Goal: Task Accomplishment & Management: Manage account settings

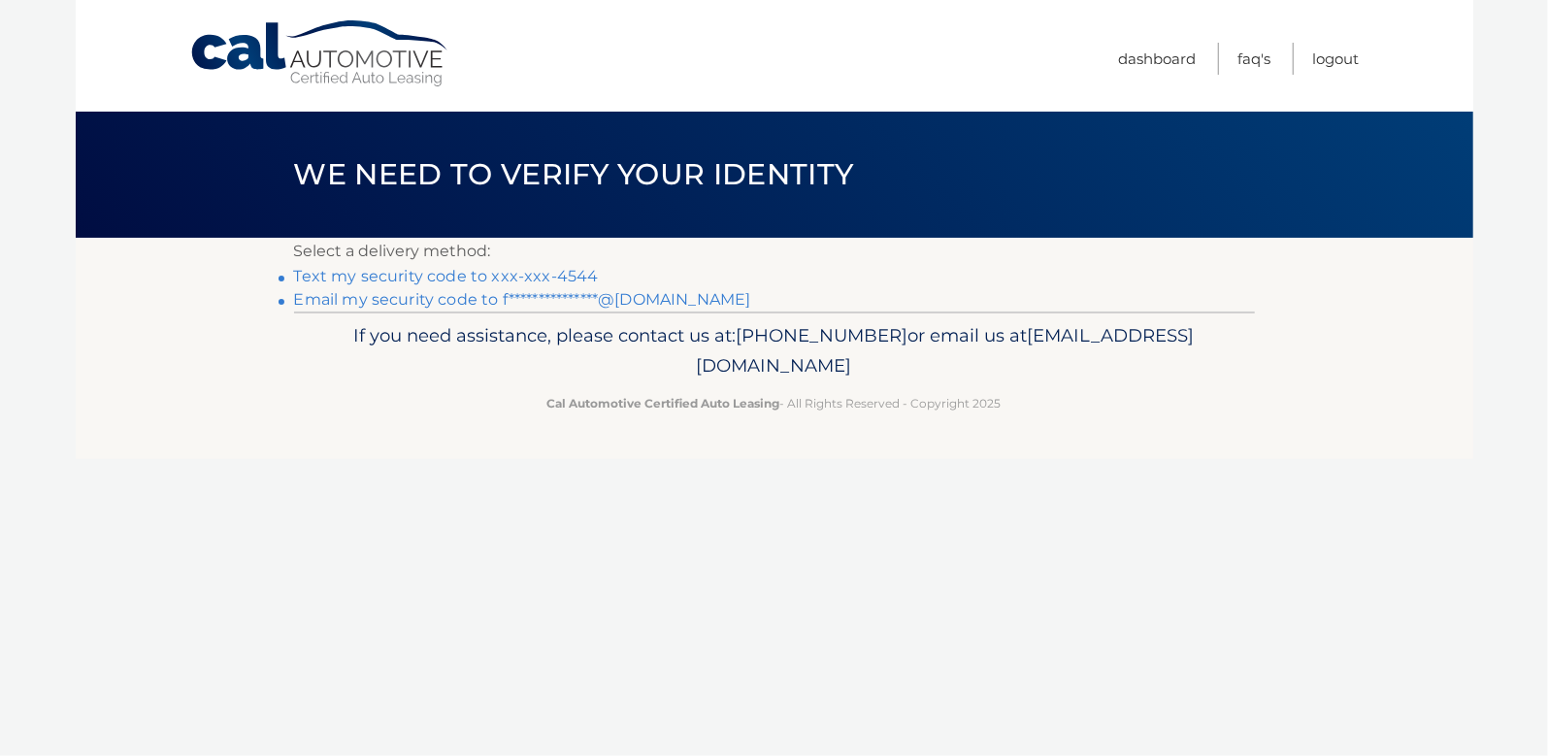
click at [822, 245] on p "Select a delivery method:" at bounding box center [774, 251] width 961 height 27
click at [459, 282] on link "Text my security code to xxx-xxx-4544" at bounding box center [446, 276] width 305 height 18
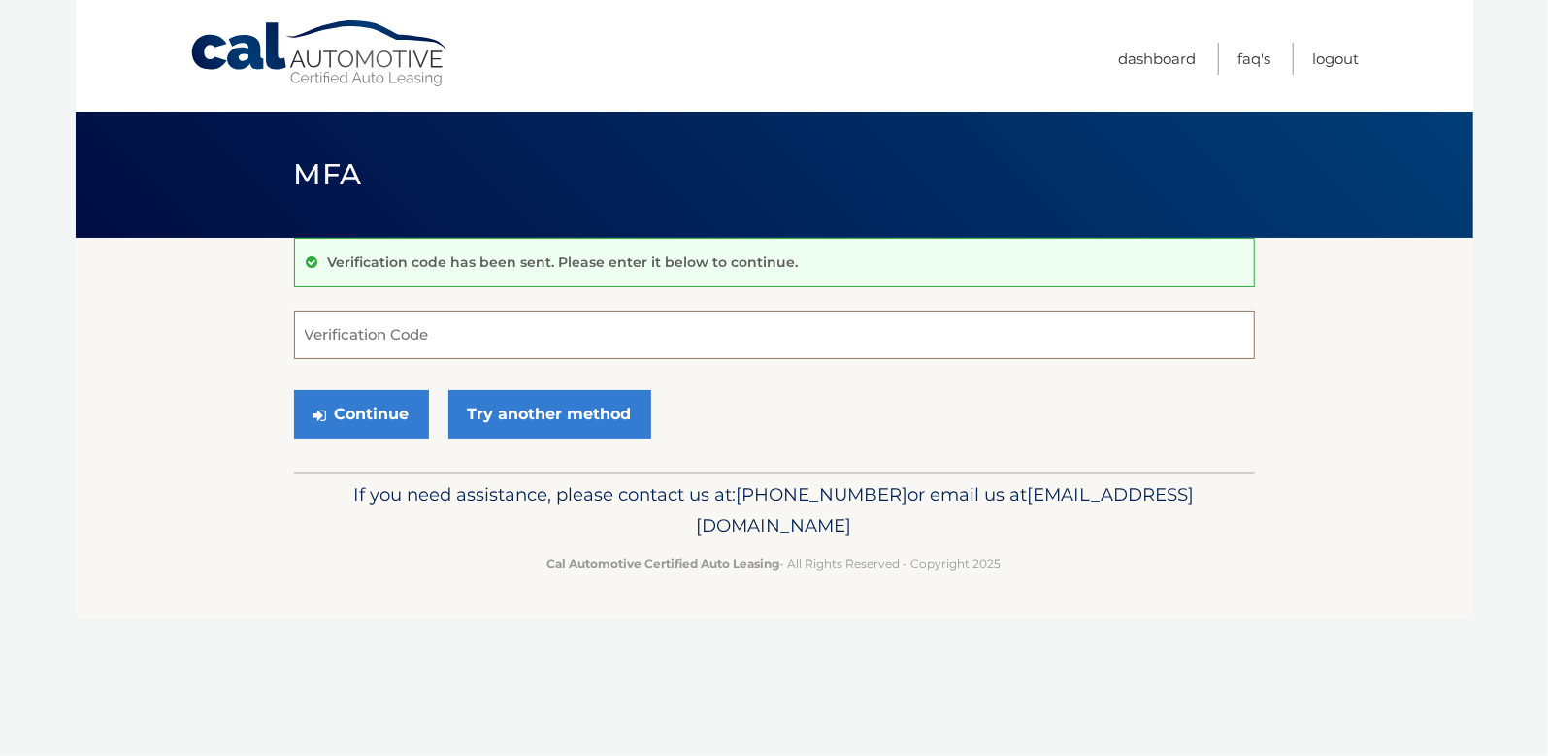
click at [376, 320] on input "Verification Code" at bounding box center [774, 335] width 961 height 49
type input "365028"
click at [359, 407] on button "Continue" at bounding box center [361, 414] width 135 height 49
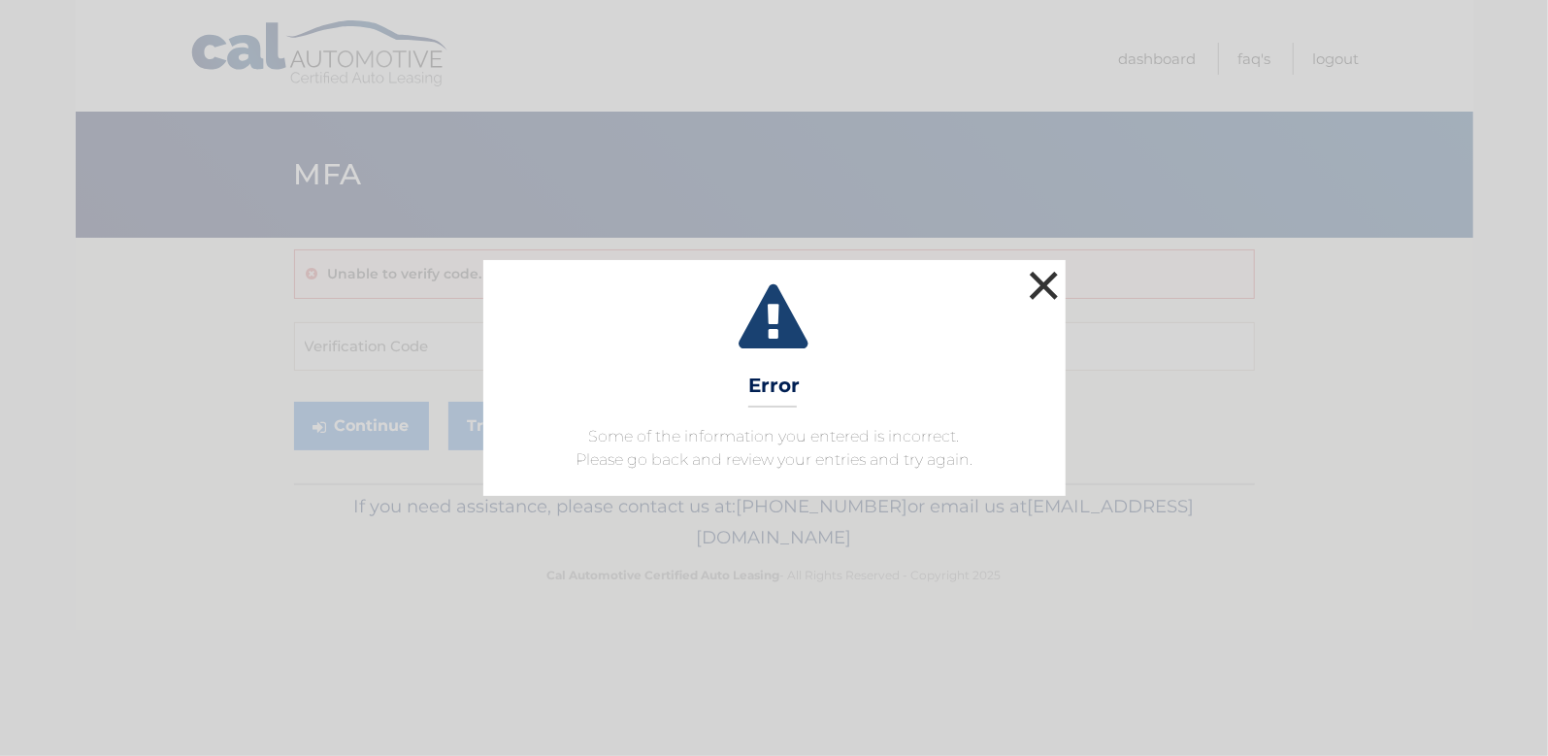
click at [1029, 290] on button "×" at bounding box center [1044, 285] width 39 height 39
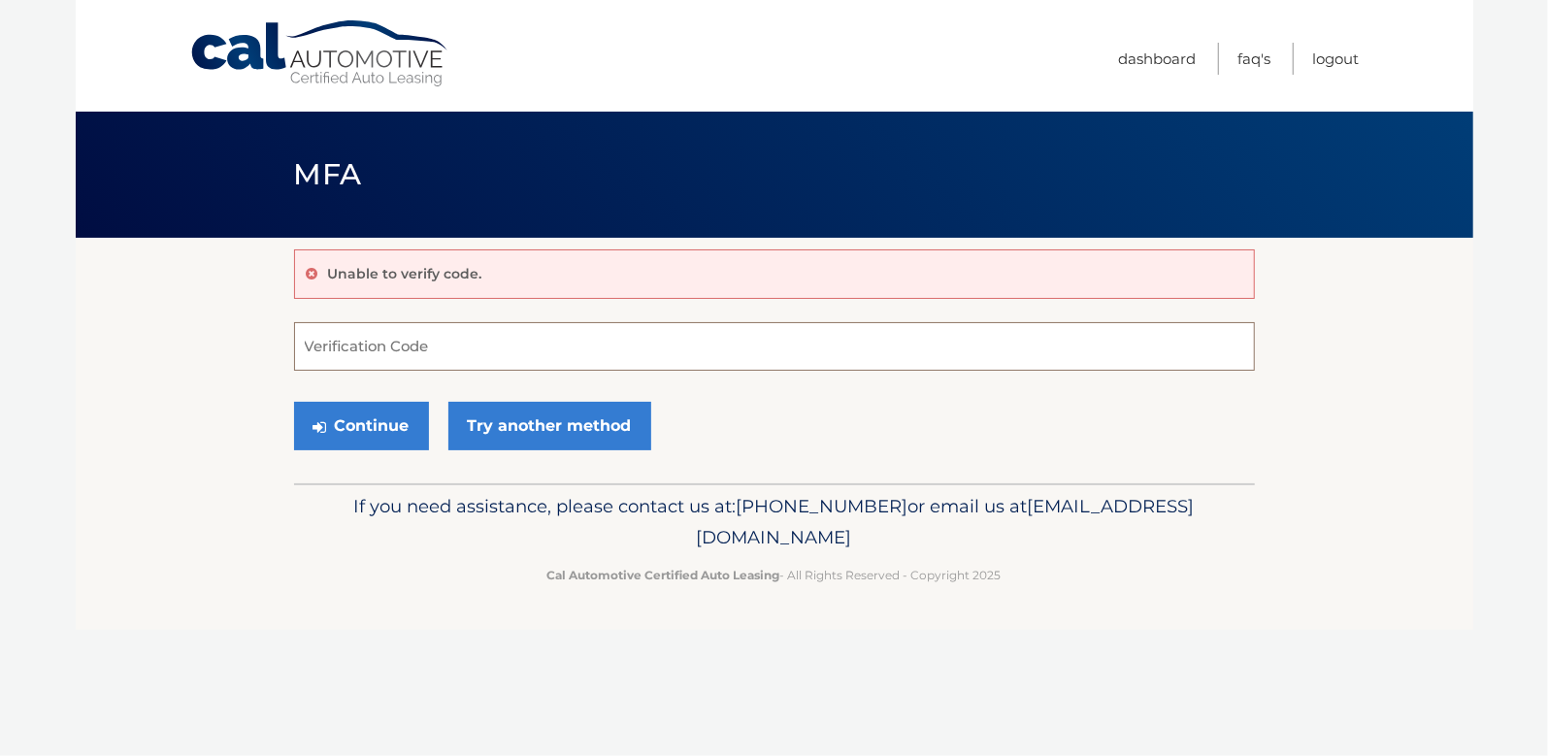
click at [527, 346] on input "Verification Code" at bounding box center [774, 346] width 961 height 49
click at [373, 414] on button "Continue" at bounding box center [361, 426] width 135 height 49
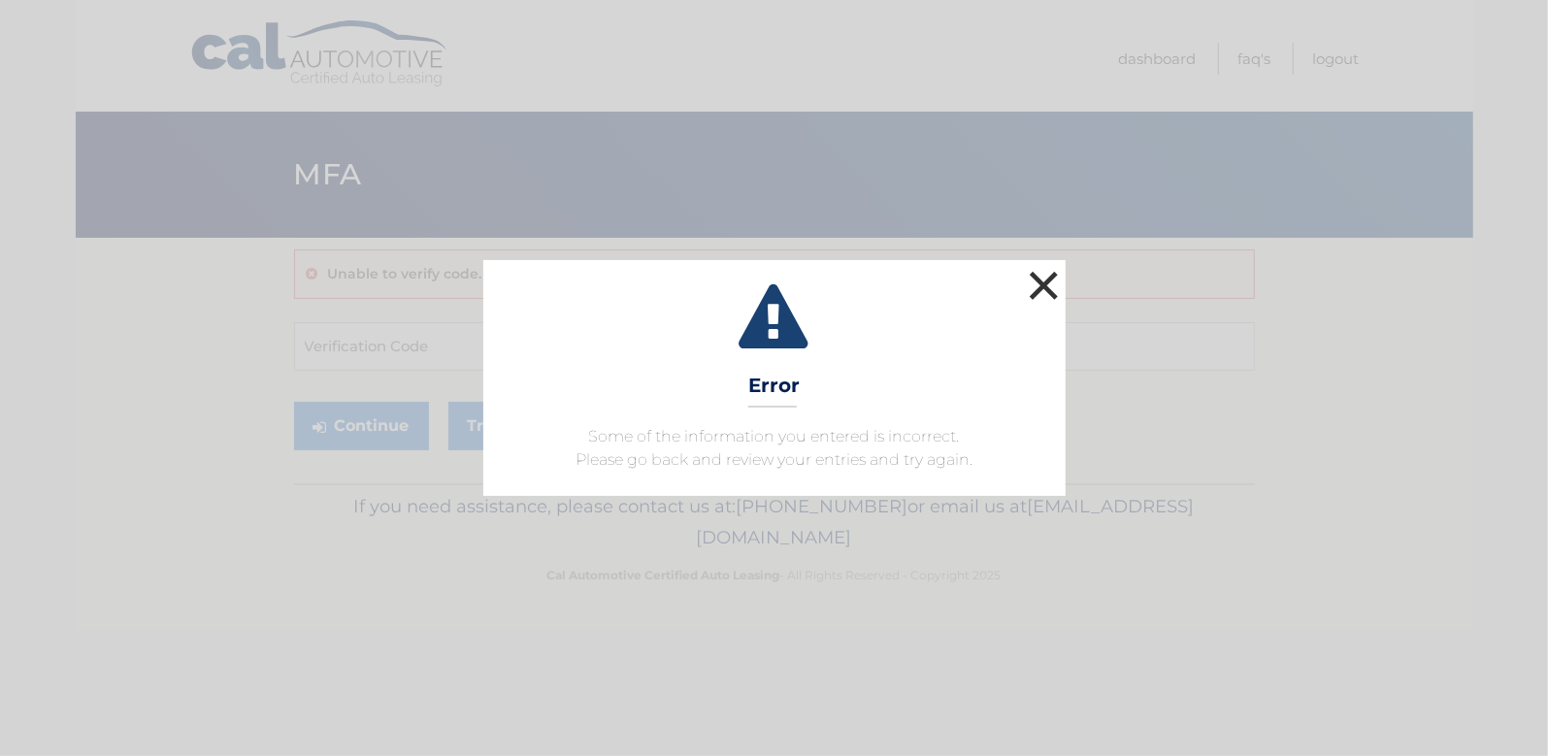
click at [1039, 289] on button "×" at bounding box center [1044, 285] width 39 height 39
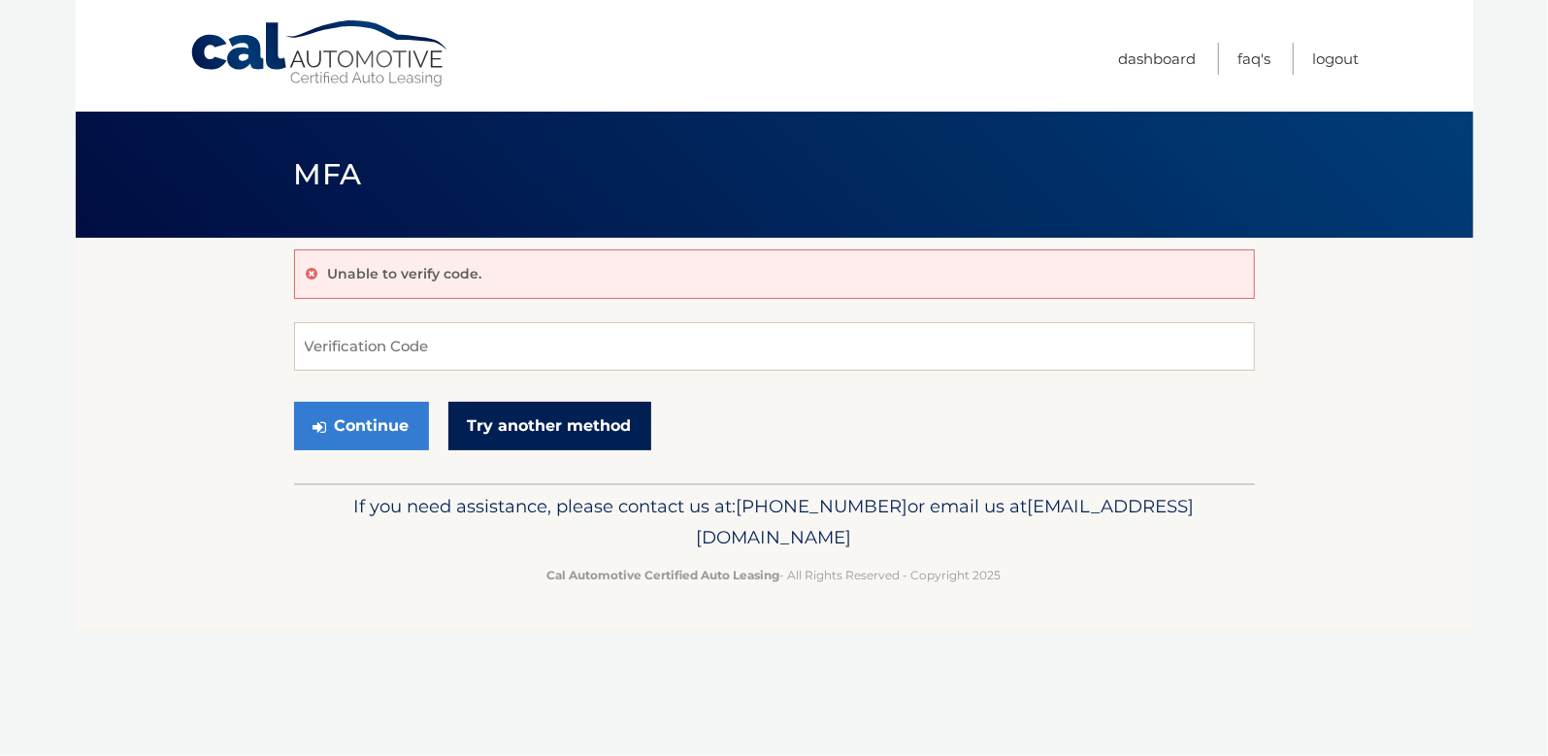
click at [549, 416] on link "Try another method" at bounding box center [549, 426] width 203 height 49
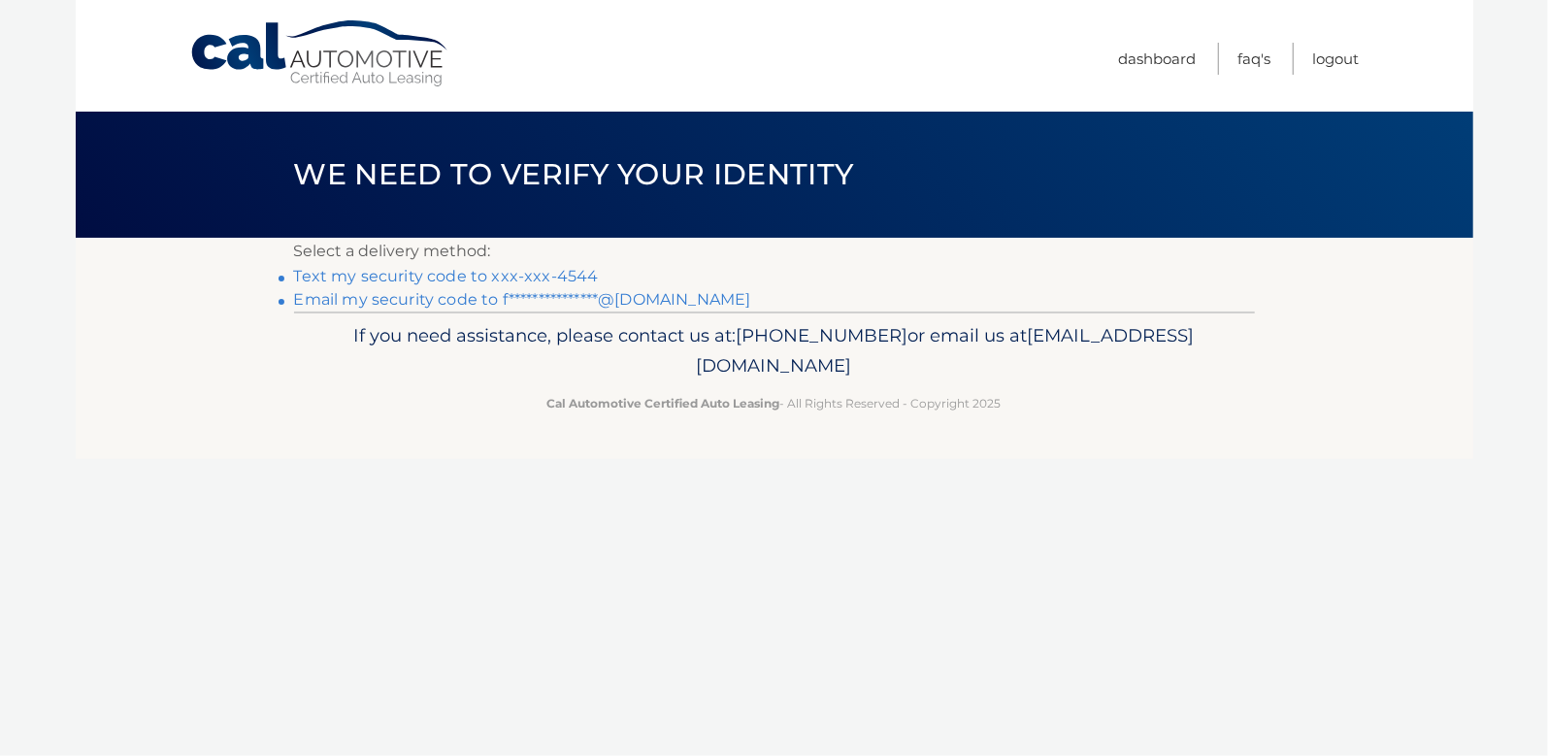
click at [413, 279] on link "Text my security code to xxx-xxx-4544" at bounding box center [446, 276] width 305 height 18
click at [409, 284] on link "Text my security code to xxx-xxx-4544" at bounding box center [446, 276] width 305 height 18
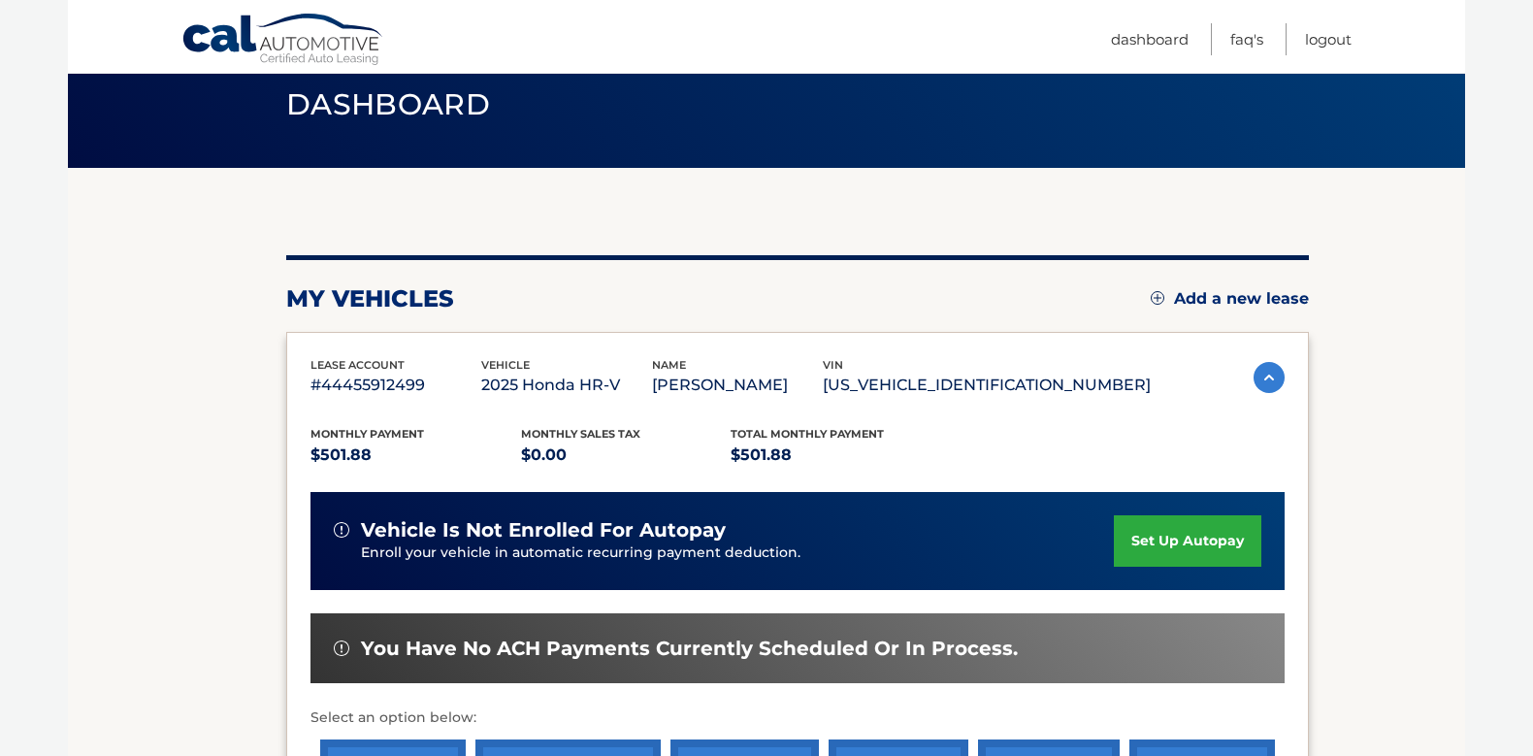
scroll to position [103, 0]
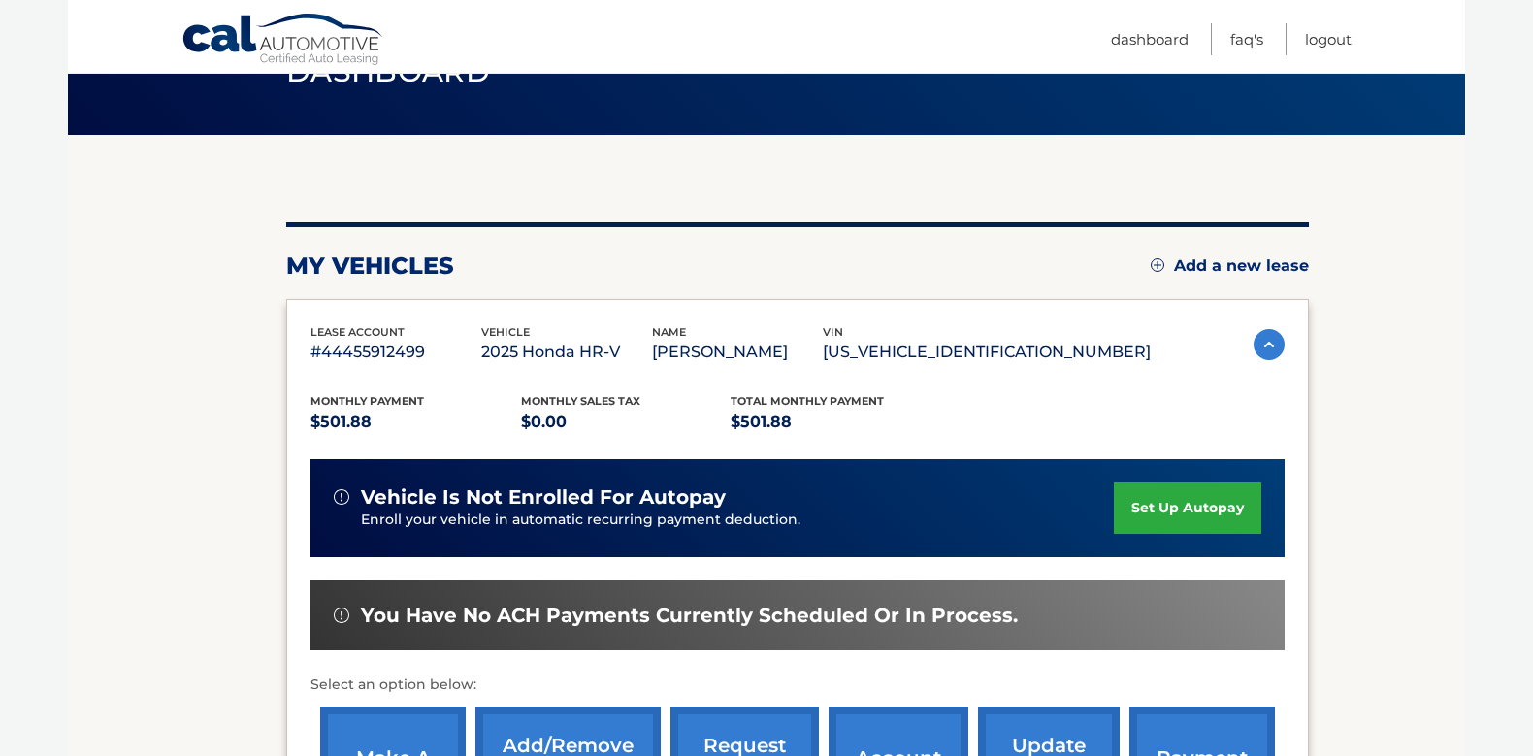
click at [1144, 293] on div "my vehicles Add a new lease lease account #44455912499 vehicle 2025 Honda HR-V …" at bounding box center [797, 544] width 1023 height 645
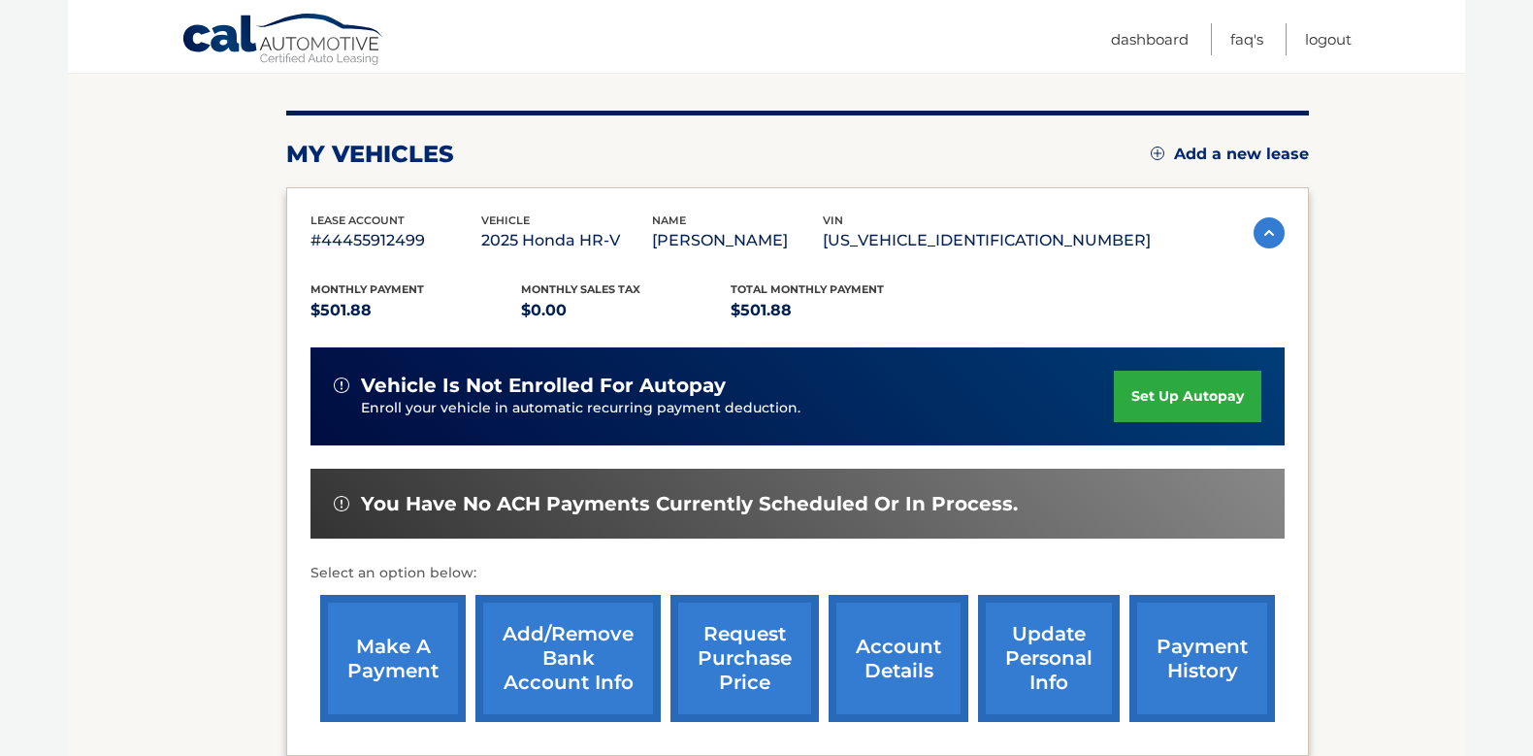
scroll to position [247, 0]
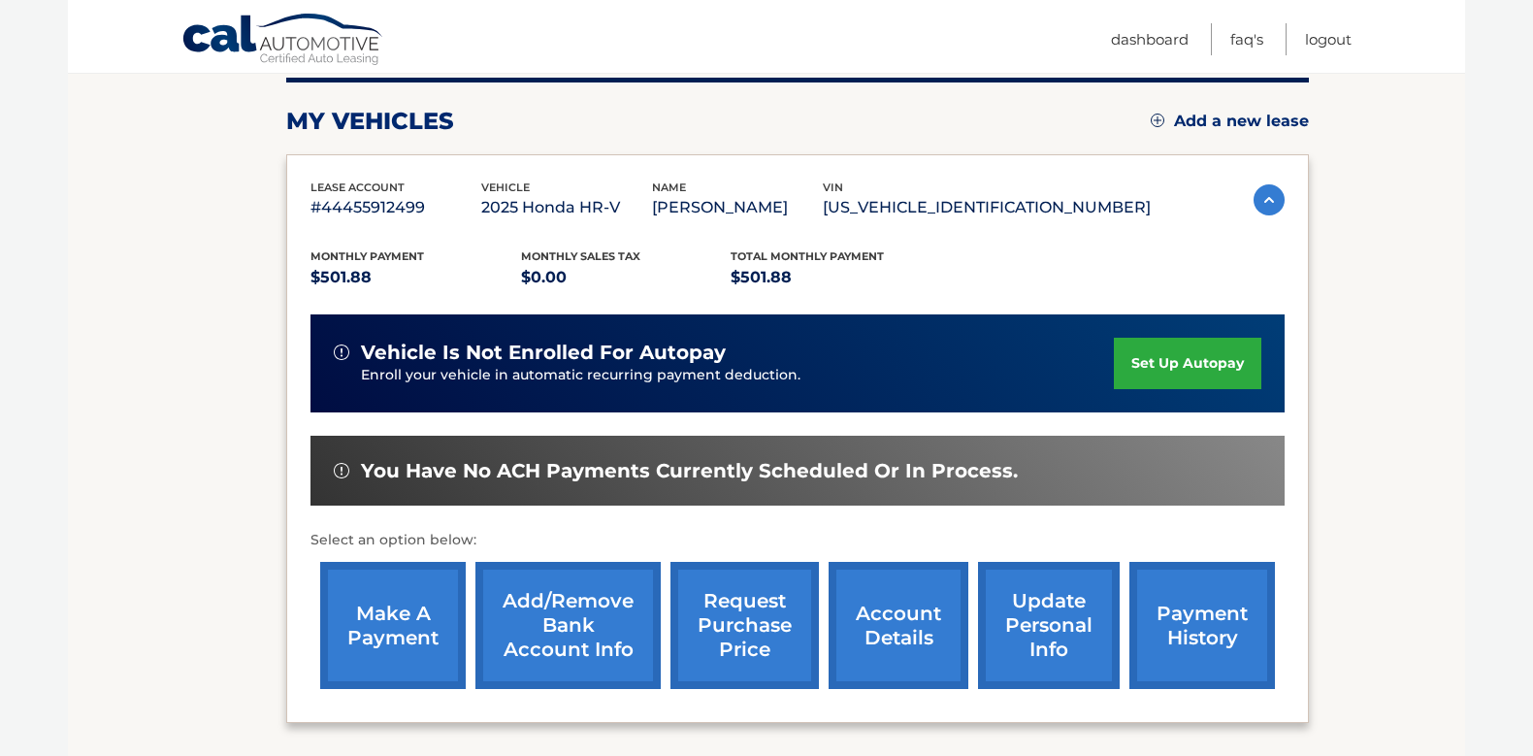
click at [426, 604] on link "make a payment" at bounding box center [393, 625] width 146 height 127
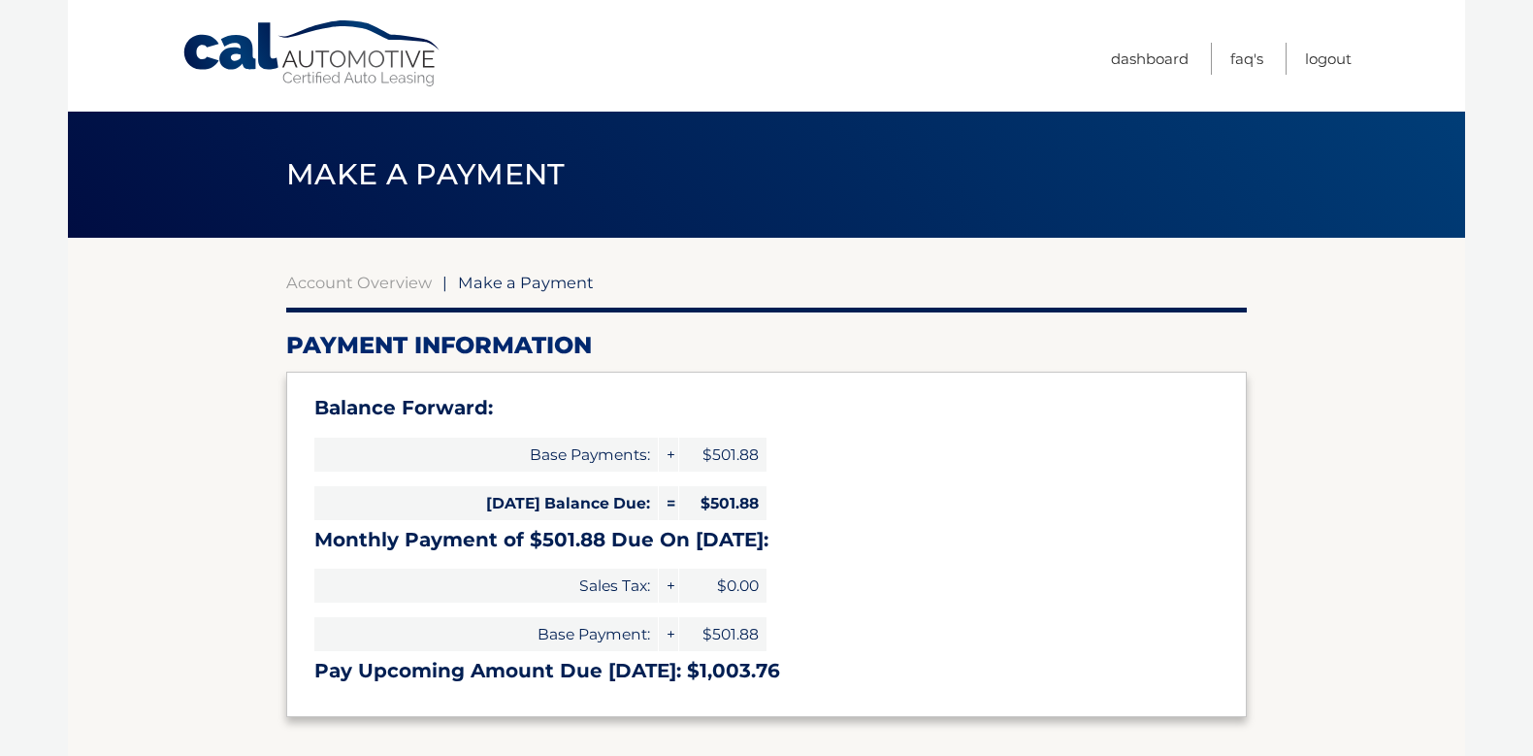
select select "MDQ0ZjE0MjAtMTkzYS00ZWZkLTk3NDYtYzcyZGY5Nzk1NGE0"
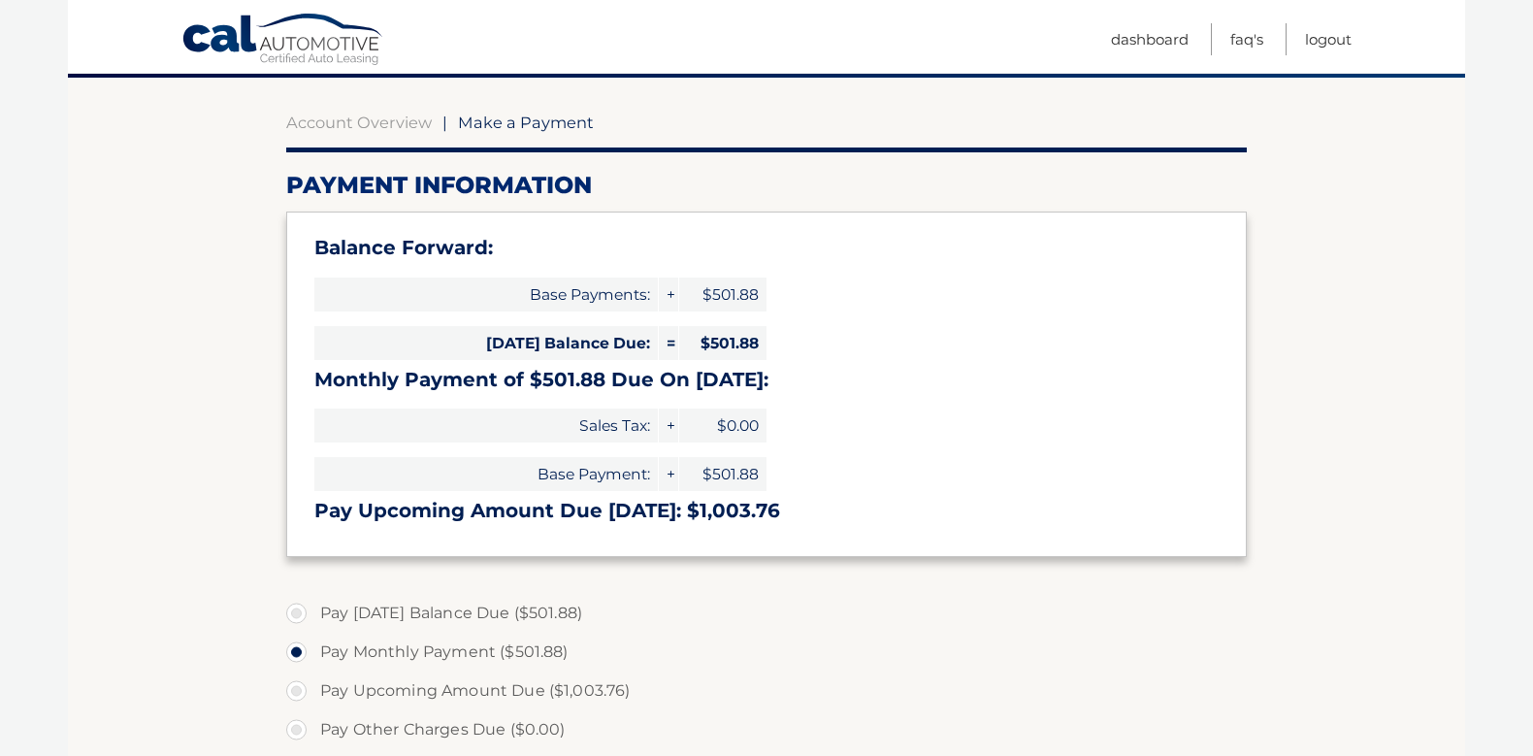
scroll to position [161, 0]
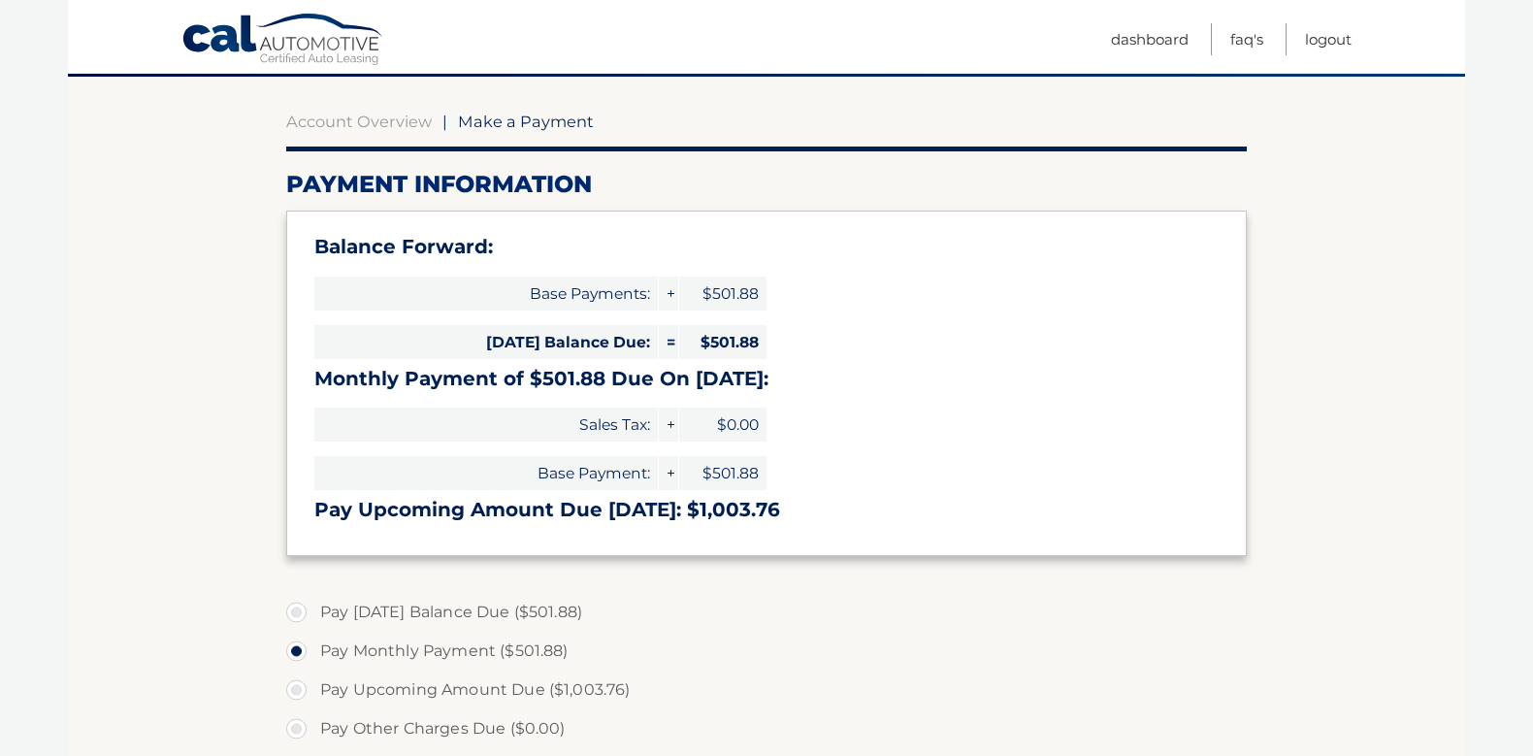
click at [378, 656] on label "Pay Monthly Payment ($501.88)" at bounding box center [766, 651] width 961 height 39
click at [313, 656] on input "Pay Monthly Payment ($501.88)" at bounding box center [303, 647] width 19 height 31
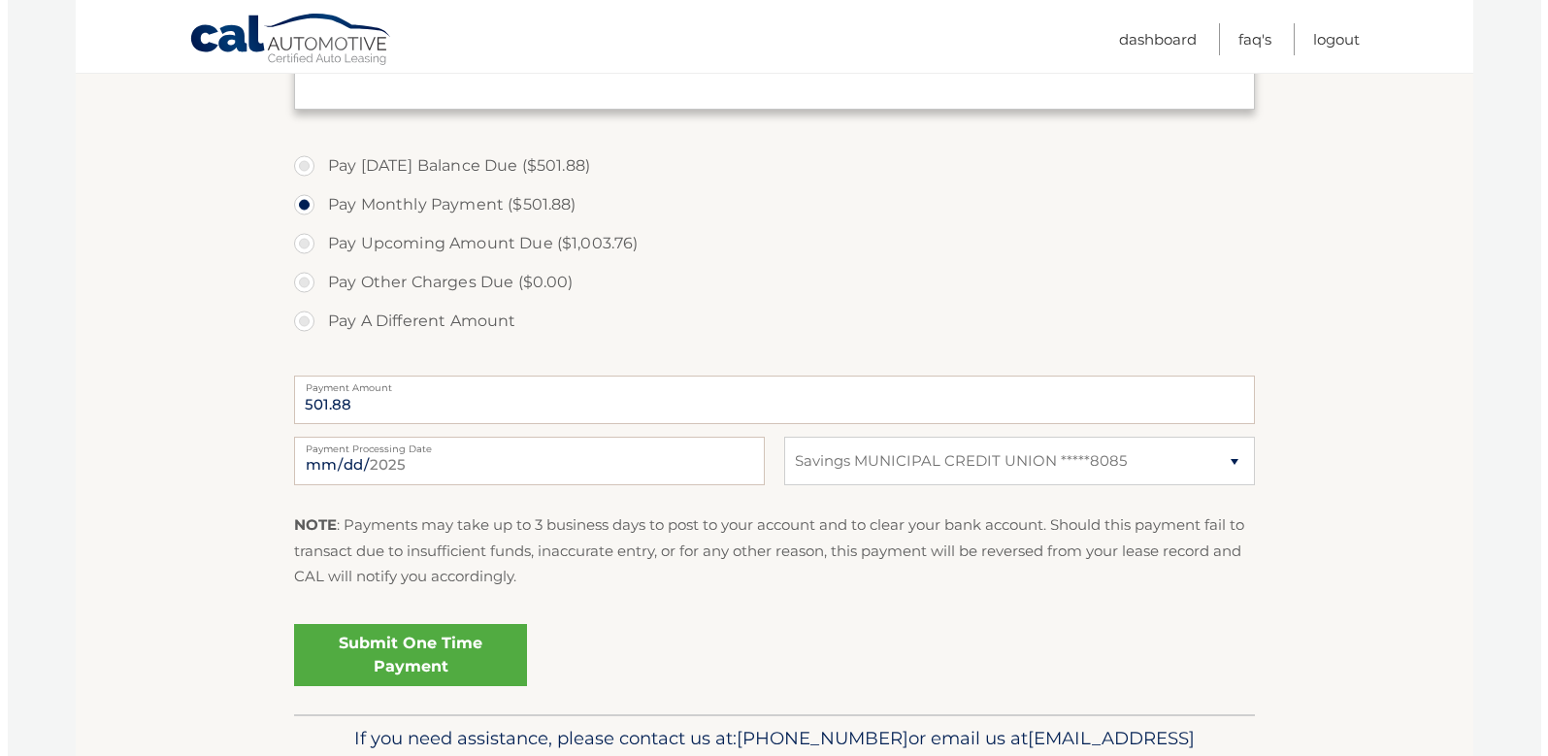
scroll to position [612, 0]
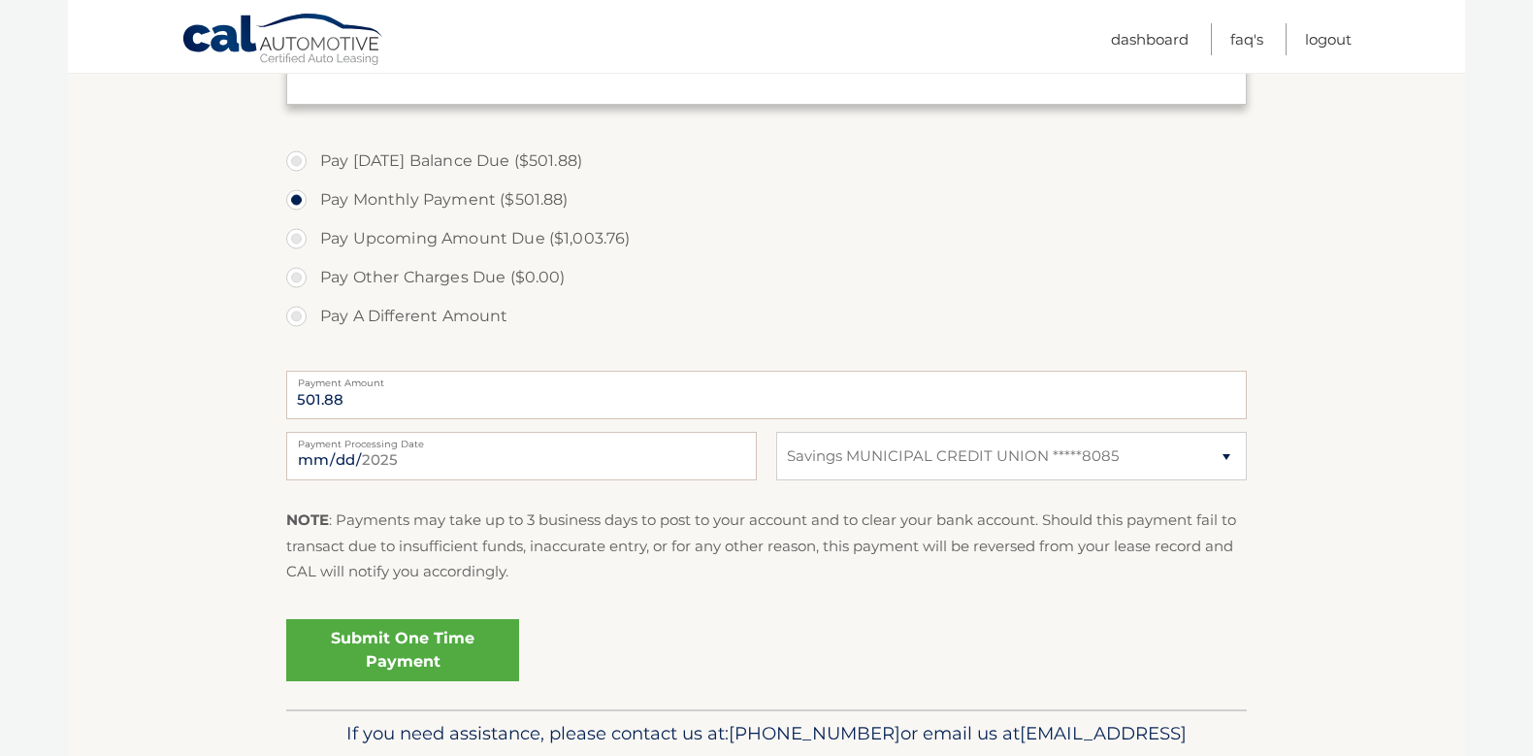
click at [378, 656] on link "Submit One Time Payment" at bounding box center [402, 650] width 233 height 62
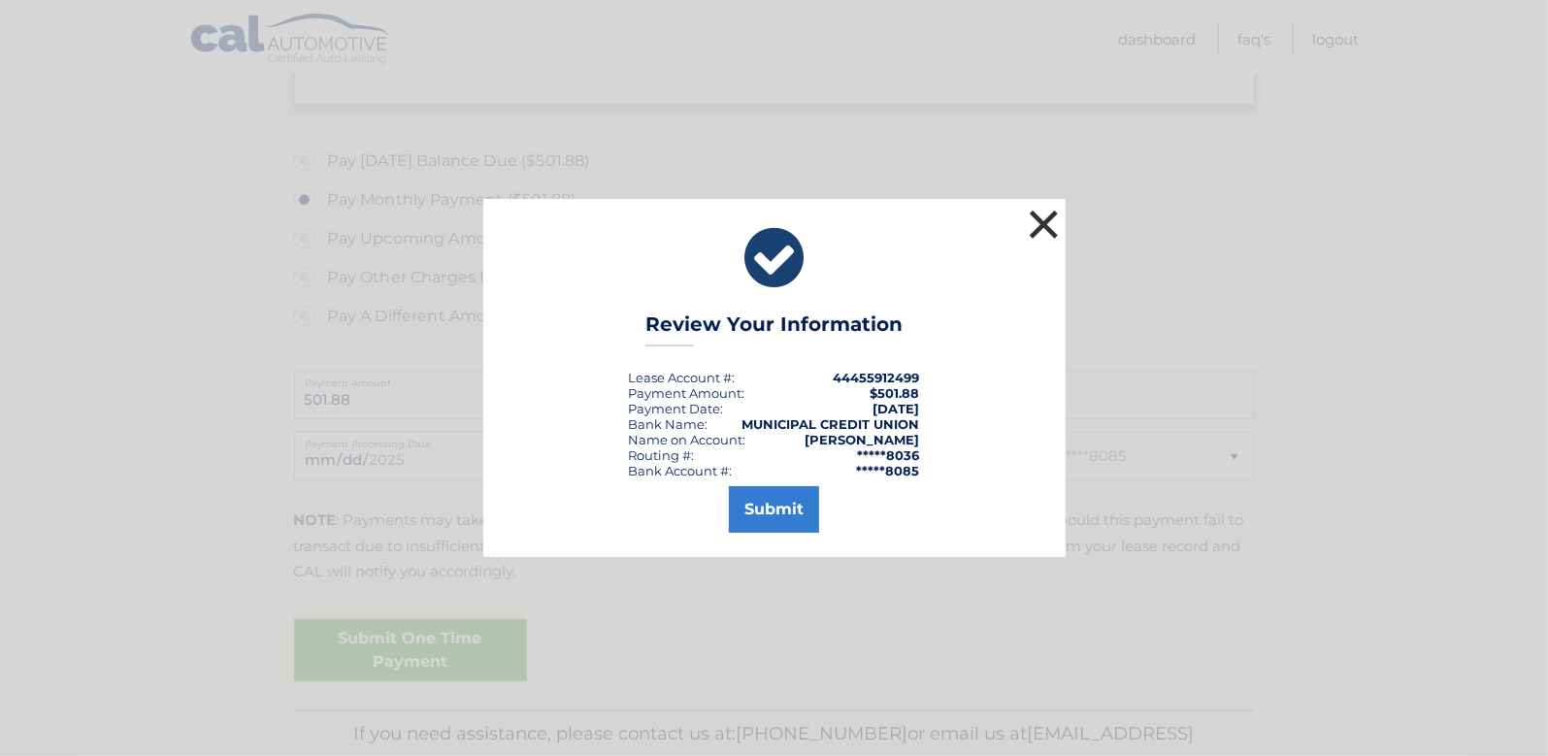
click at [1037, 213] on button "×" at bounding box center [1044, 224] width 39 height 39
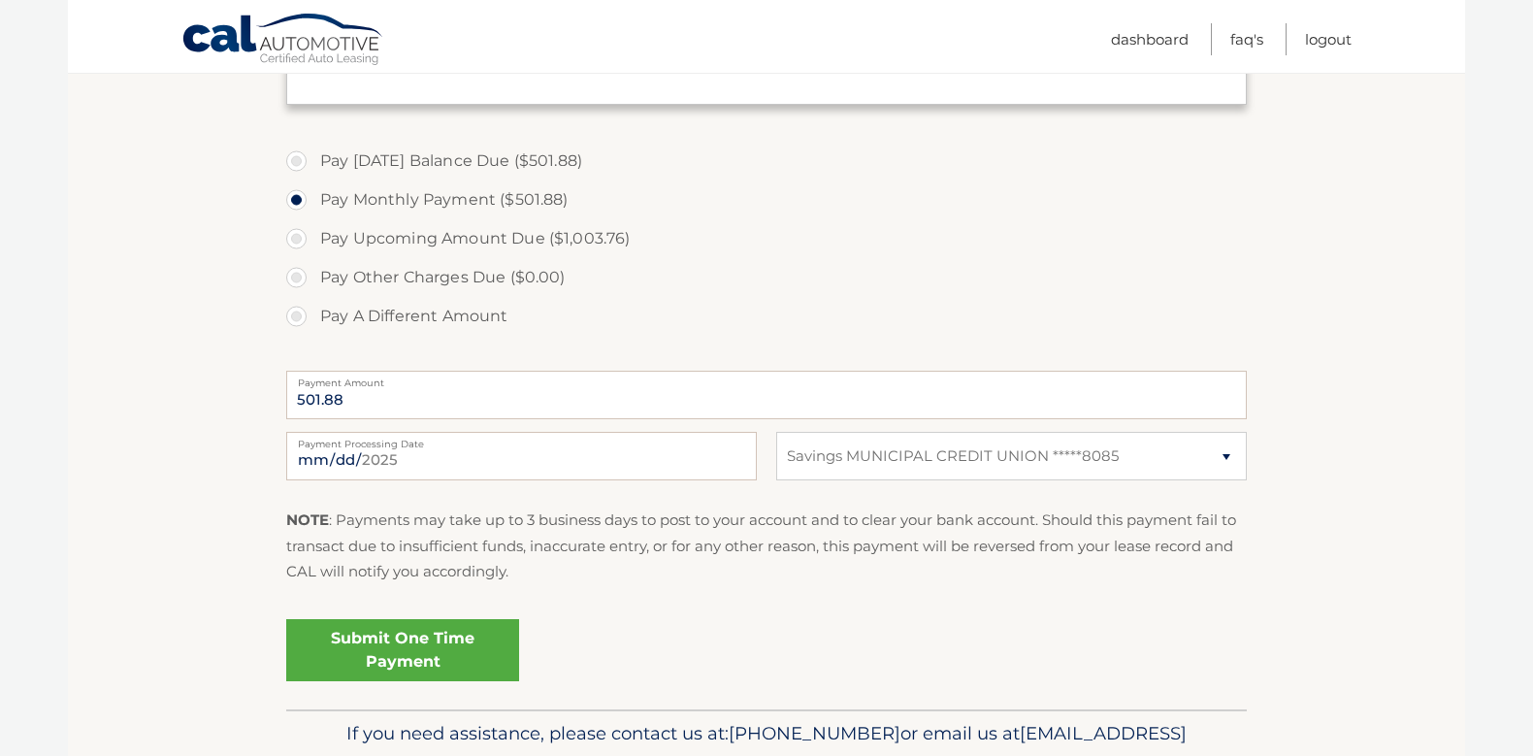
click at [423, 642] on link "Submit One Time Payment" at bounding box center [402, 650] width 233 height 62
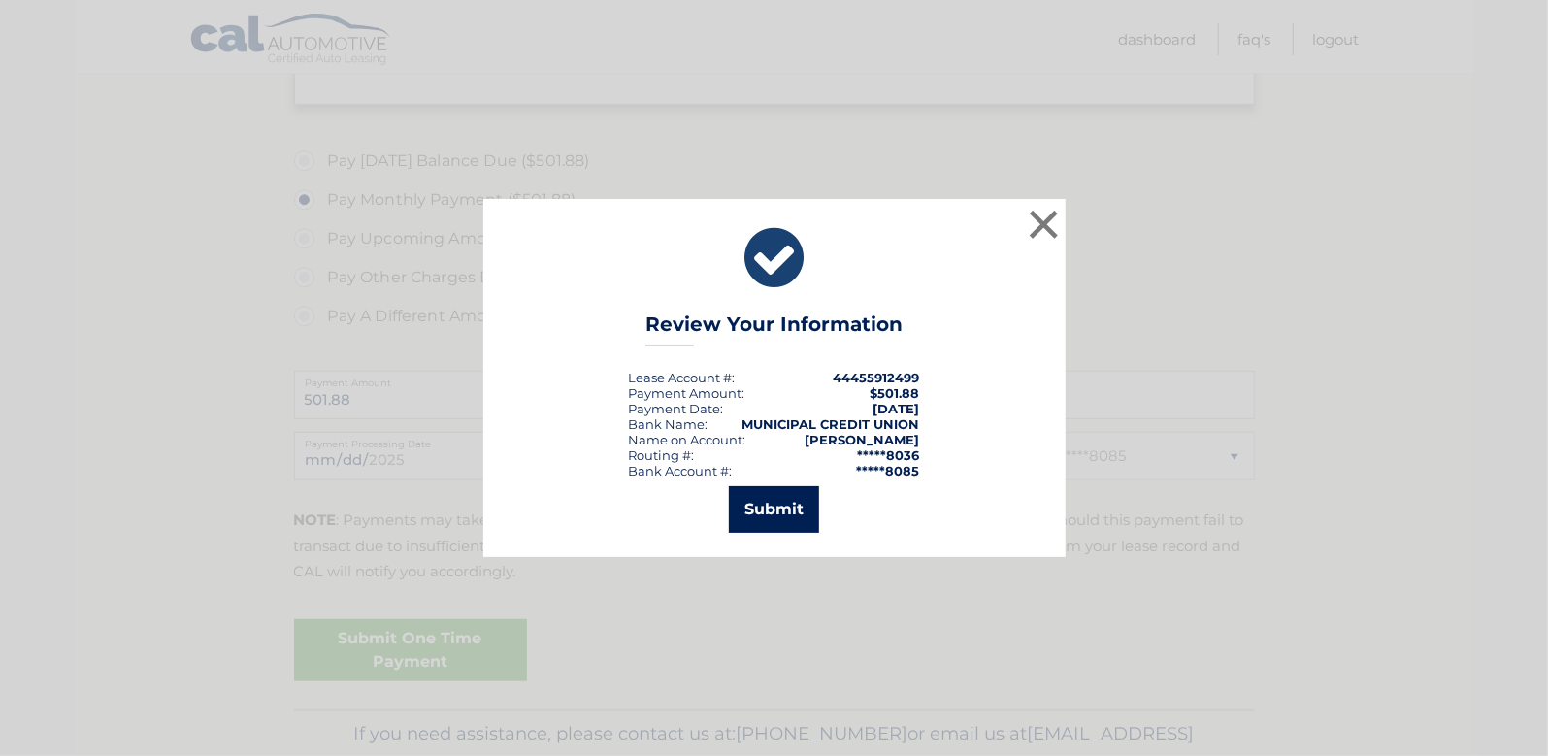
click at [768, 502] on button "Submit" at bounding box center [774, 509] width 90 height 47
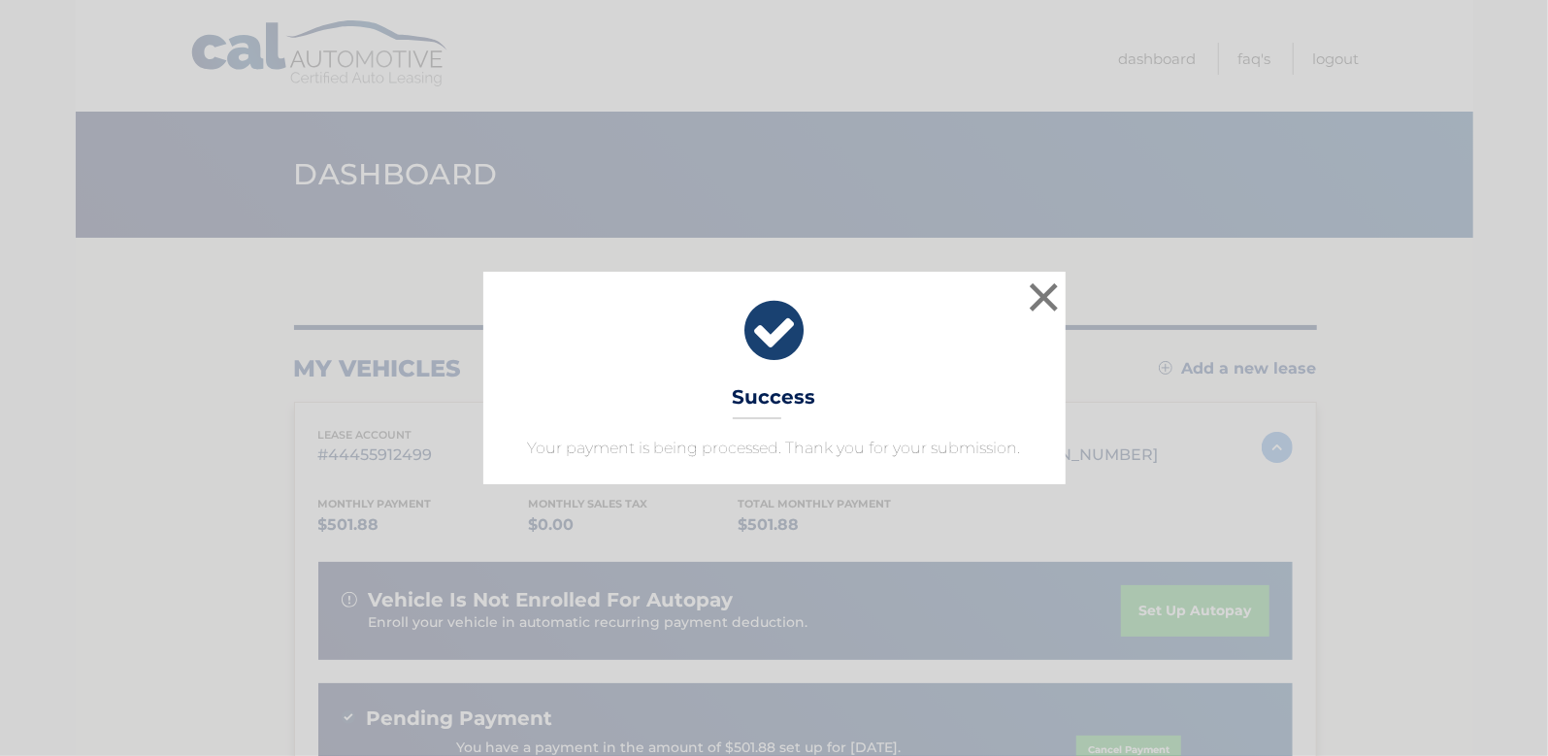
click at [1169, 313] on div "× Success Your payment is being processed. Thank you for your submission." at bounding box center [774, 378] width 1532 height 212
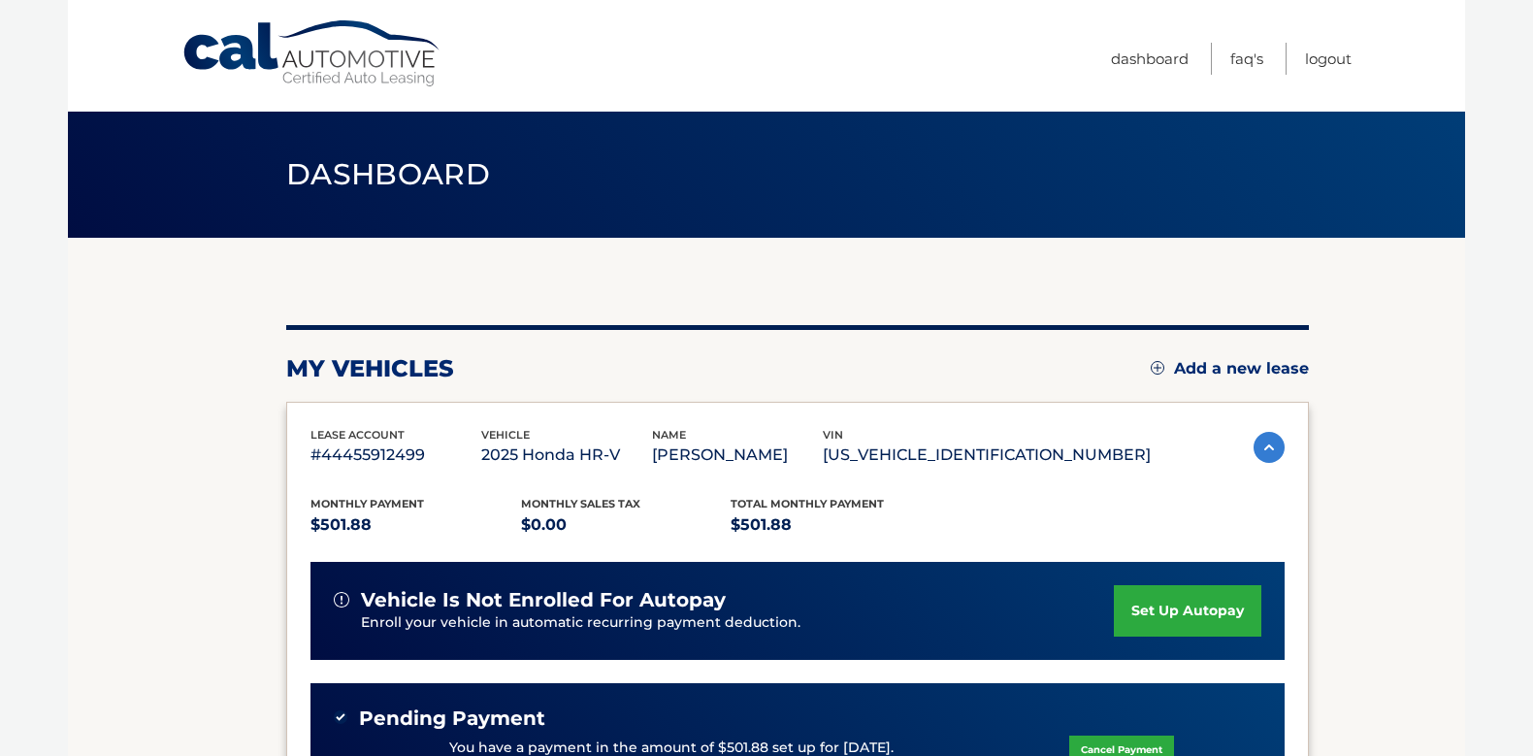
drag, startPoint x: 1169, startPoint y: 313, endPoint x: 1171, endPoint y: 278, distance: 35.0
click at [1171, 278] on div "my vehicles Add a new lease lease account #44455912499 vehicle 2025 Honda HR-V …" at bounding box center [797, 652] width 1023 height 828
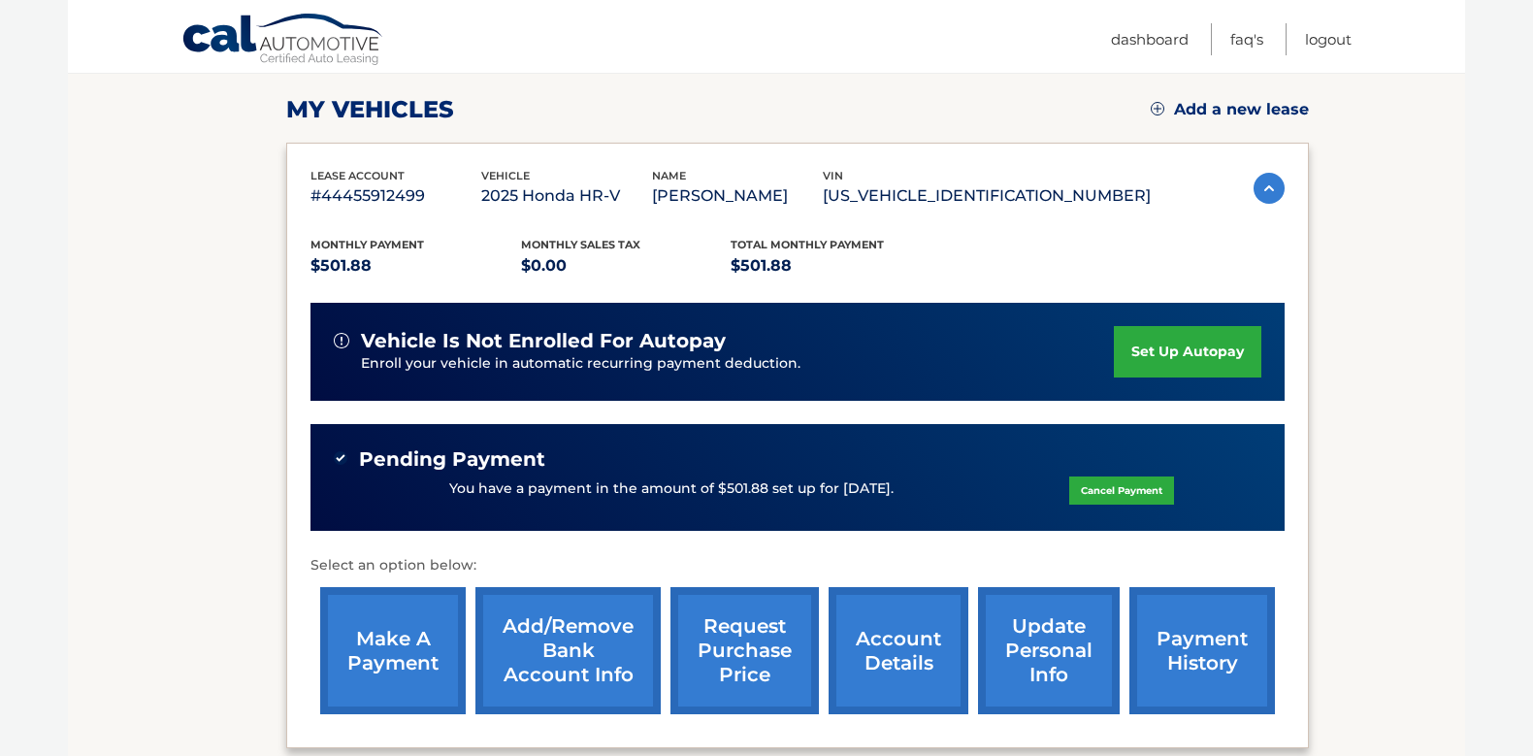
scroll to position [263, 0]
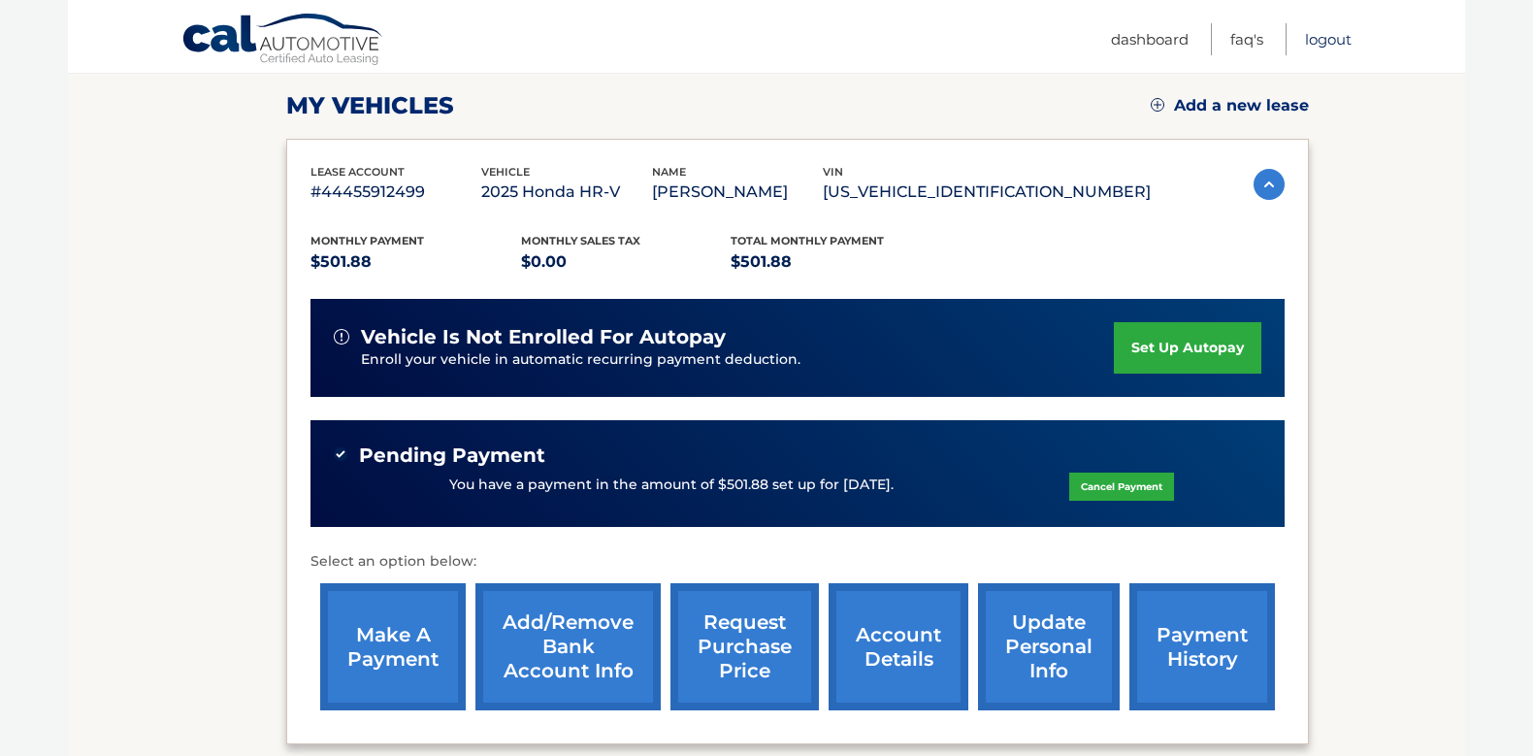
click at [1332, 34] on link "Logout" at bounding box center [1328, 39] width 47 height 32
click at [1331, 35] on link "Logout" at bounding box center [1328, 39] width 47 height 32
